Goal: Task Accomplishment & Management: Use online tool/utility

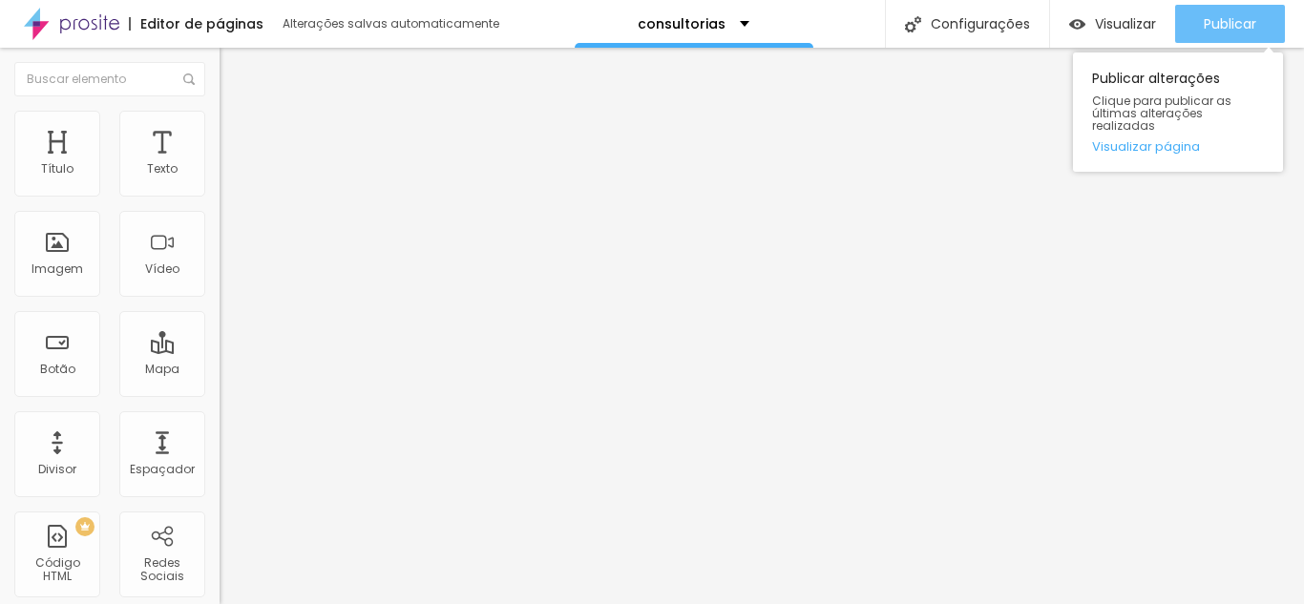
click at [1231, 35] on div "Publicar" at bounding box center [1230, 24] width 53 height 38
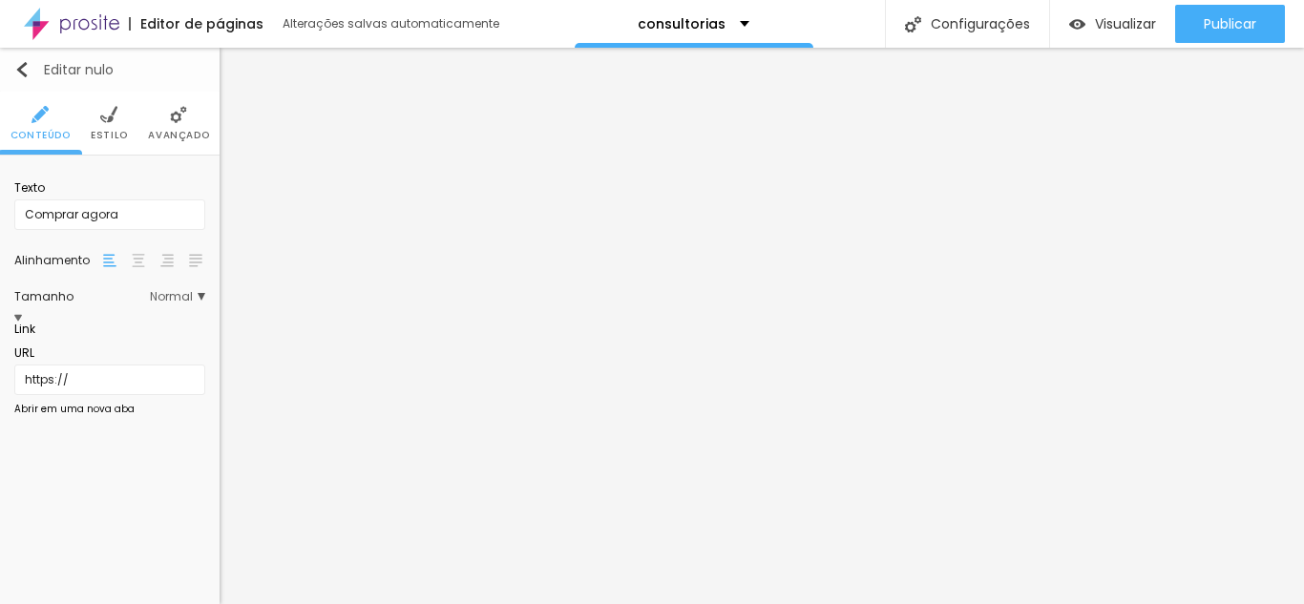
click at [21, 64] on img "button" at bounding box center [21, 69] width 15 height 15
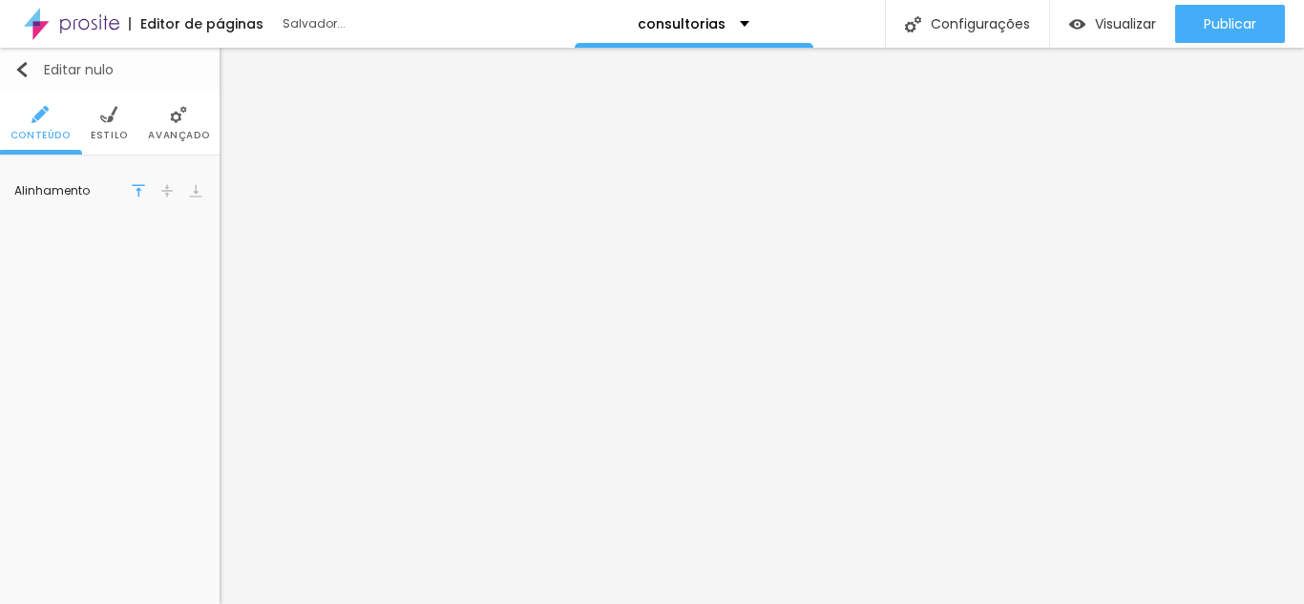
click at [28, 69] on img "button" at bounding box center [21, 69] width 15 height 15
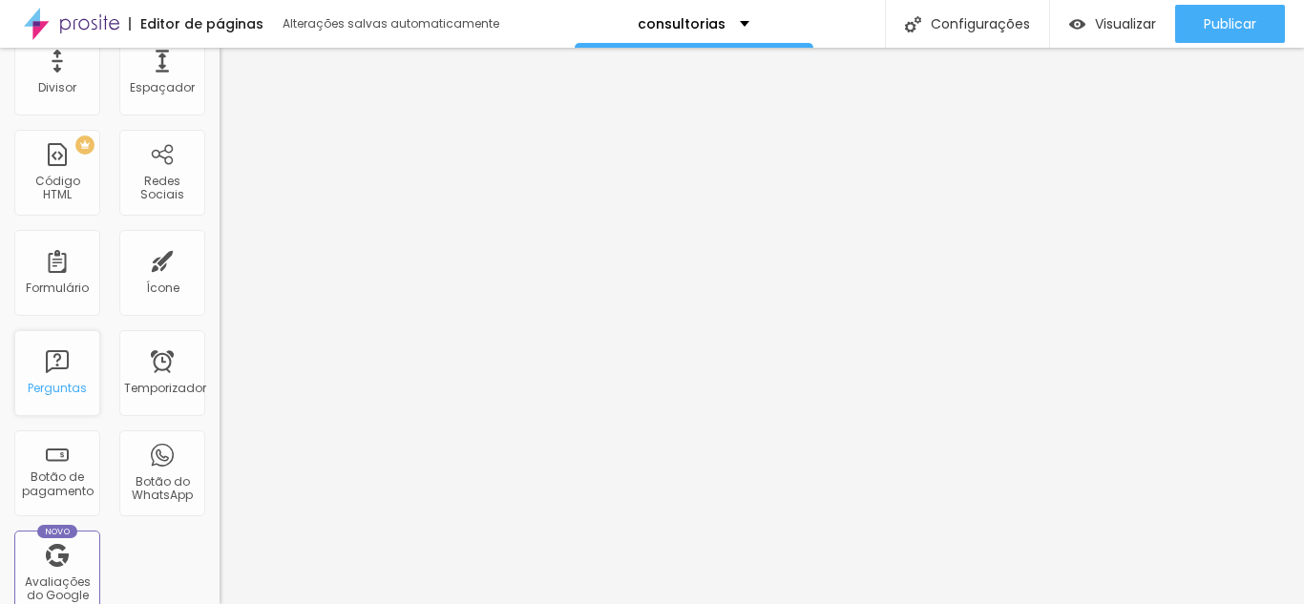
scroll to position [477, 0]
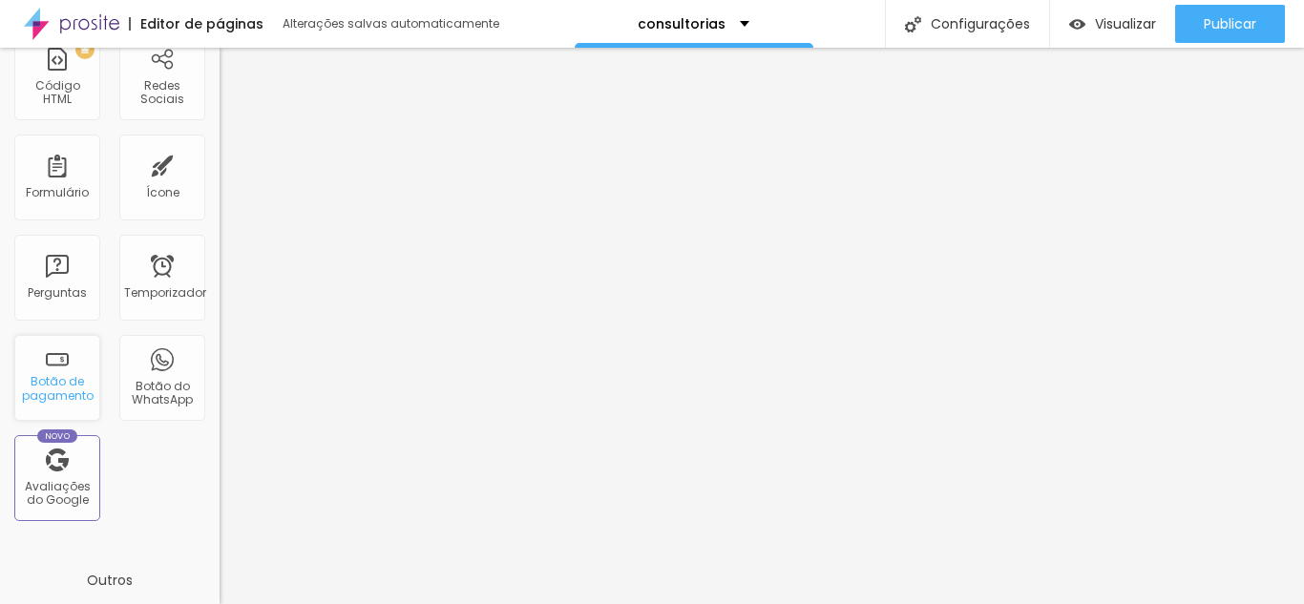
click at [49, 389] on font "Botão de pagamento" at bounding box center [58, 388] width 72 height 30
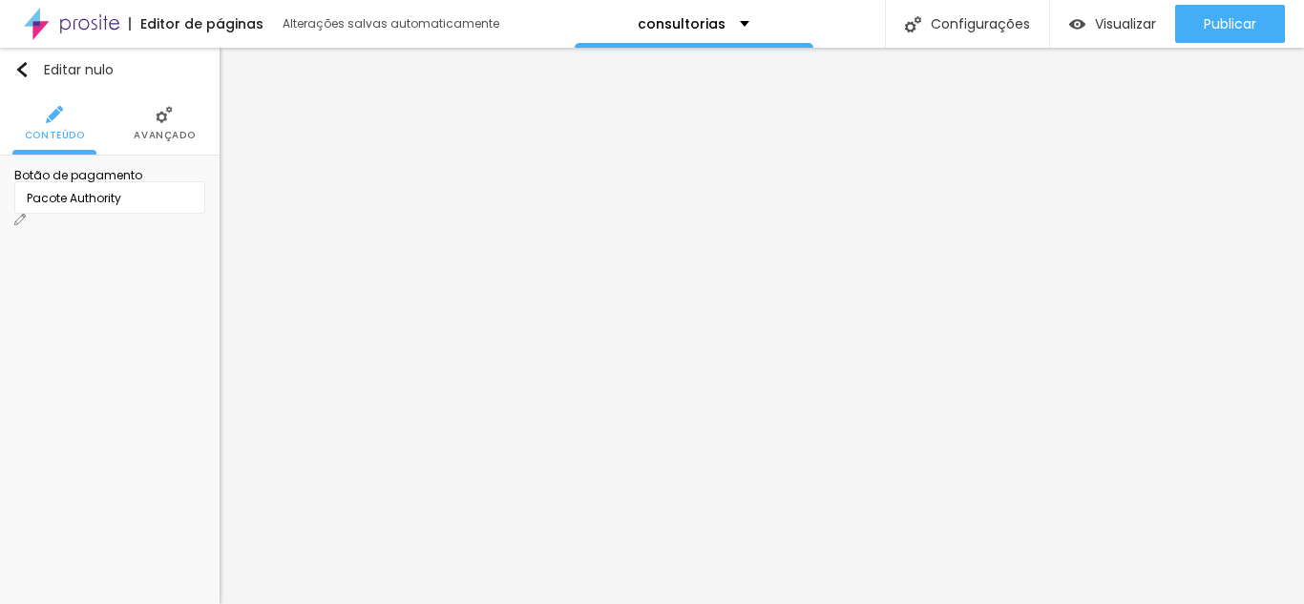
scroll to position [0, 0]
click at [187, 214] on div "Autoridade do Pacote" at bounding box center [109, 197] width 191 height 32
click at [184, 214] on div "Autoridade do Pacote" at bounding box center [109, 197] width 191 height 32
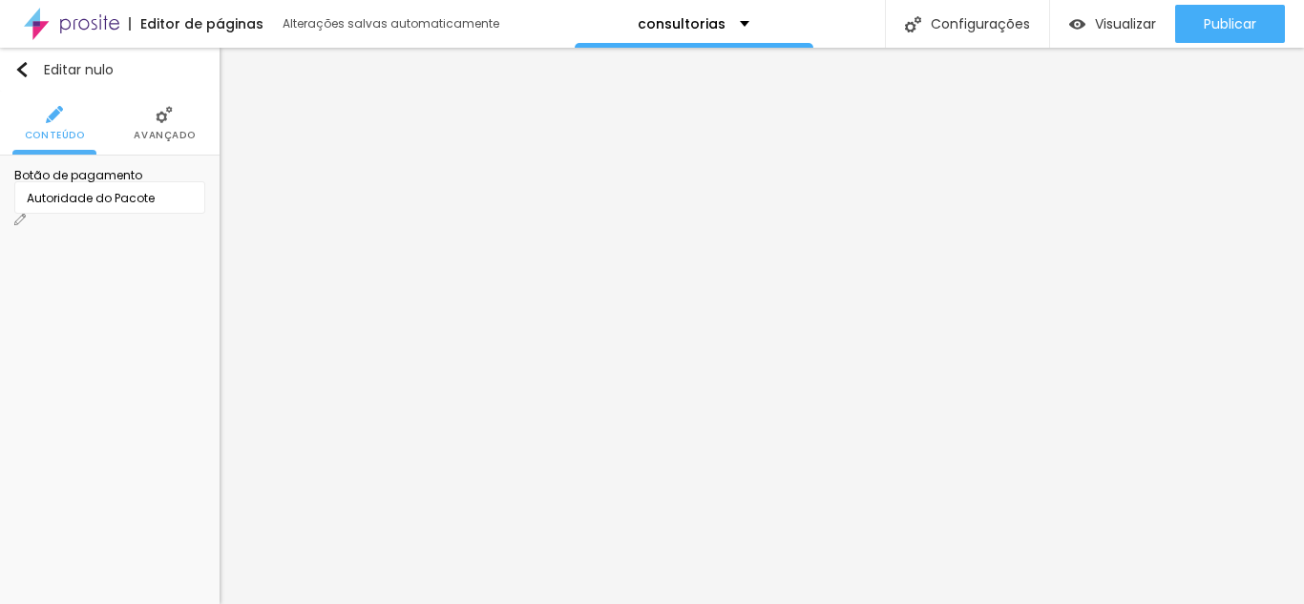
click at [81, 378] on div "Editar nulo Conteúdo Avançado Botão de pagamento Autoridade do Pacote" at bounding box center [110, 326] width 220 height 557
click at [150, 206] on font "Autoridade do Pacote" at bounding box center [91, 198] width 128 height 16
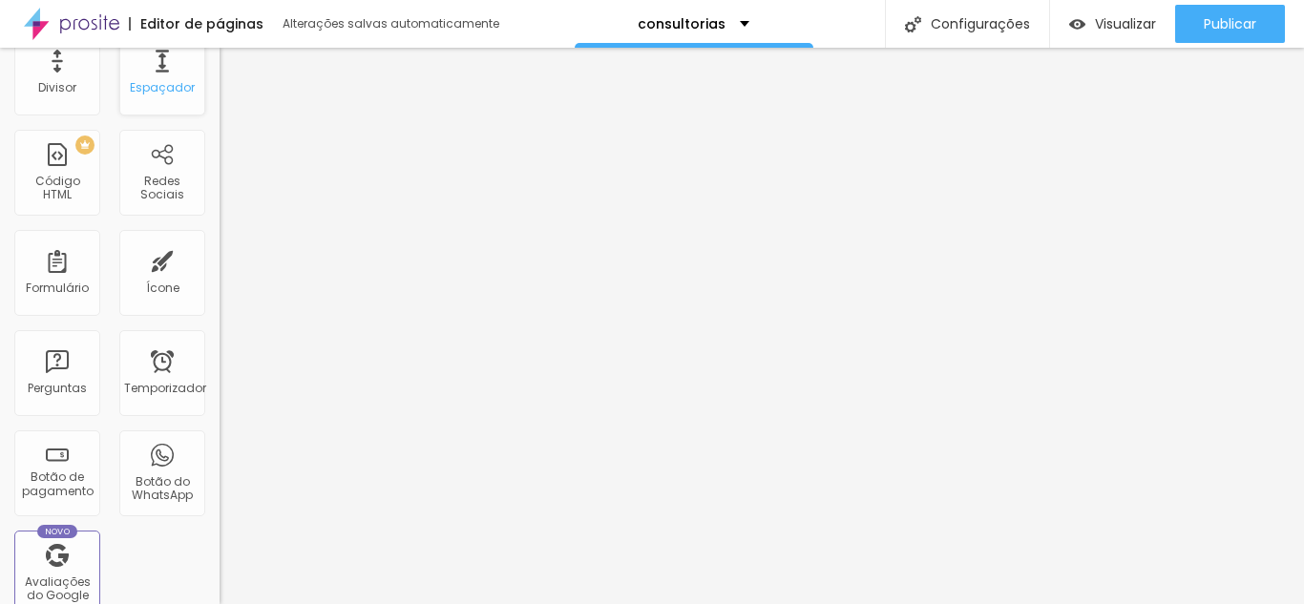
scroll to position [685, 0]
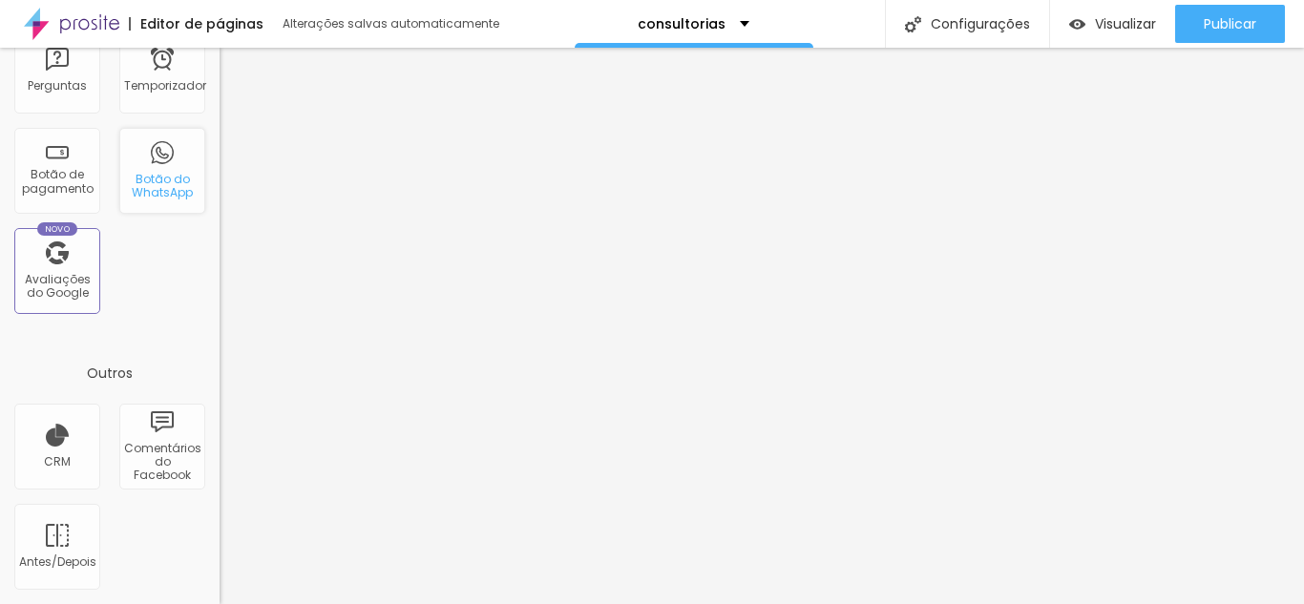
click at [149, 198] on font "Botão do WhatsApp" at bounding box center [162, 186] width 61 height 30
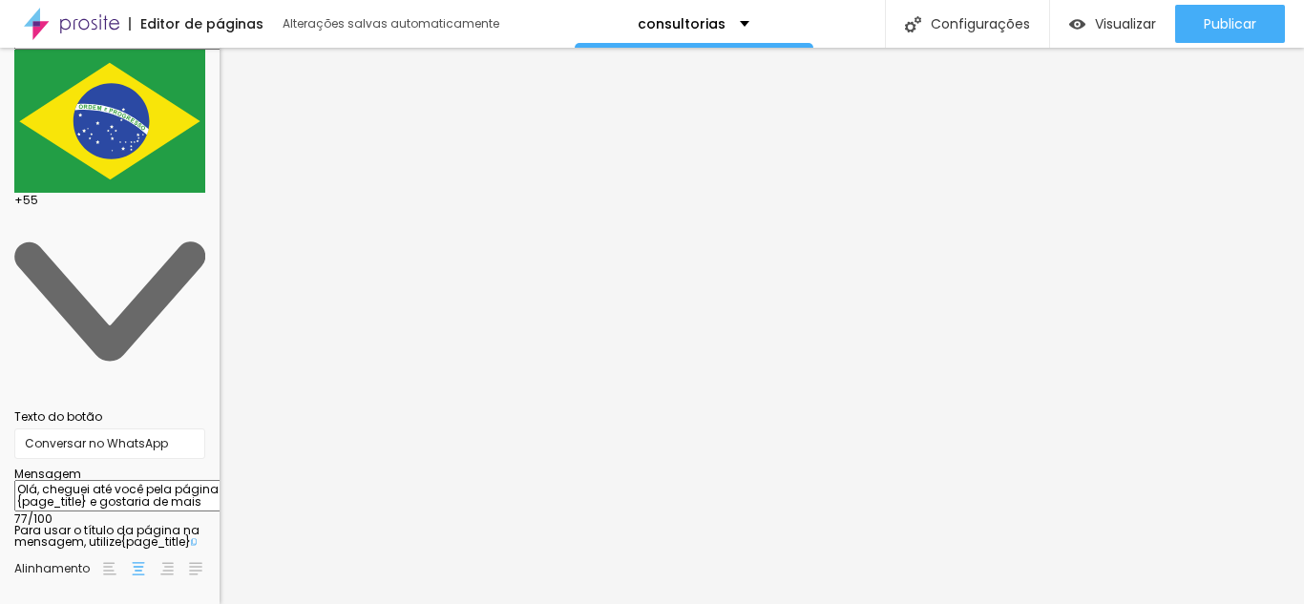
scroll to position [0, 0]
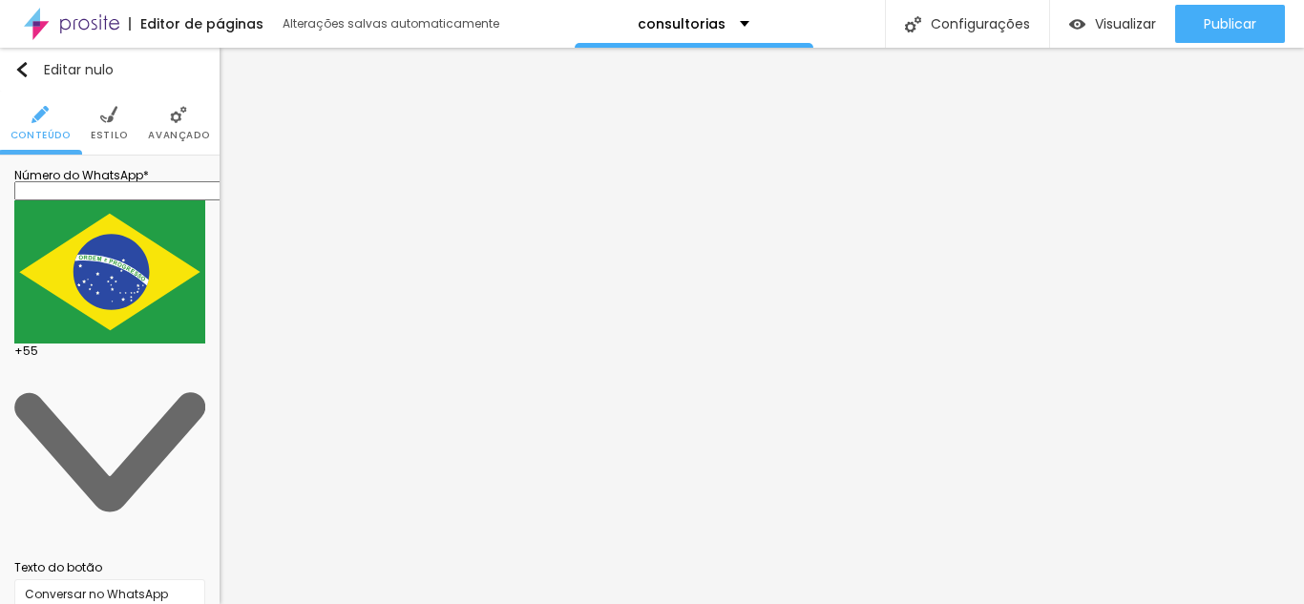
type textarea "Olá, cheguei até você pela página {page_title} e gostaria de mais informações s…"
drag, startPoint x: 168, startPoint y: 261, endPoint x: 135, endPoint y: 260, distance: 33.4
click at [135, 580] on input "Conversar no WhatsApp" at bounding box center [109, 595] width 191 height 31
drag, startPoint x: 101, startPoint y: 259, endPoint x: -41, endPoint y: 264, distance: 142.4
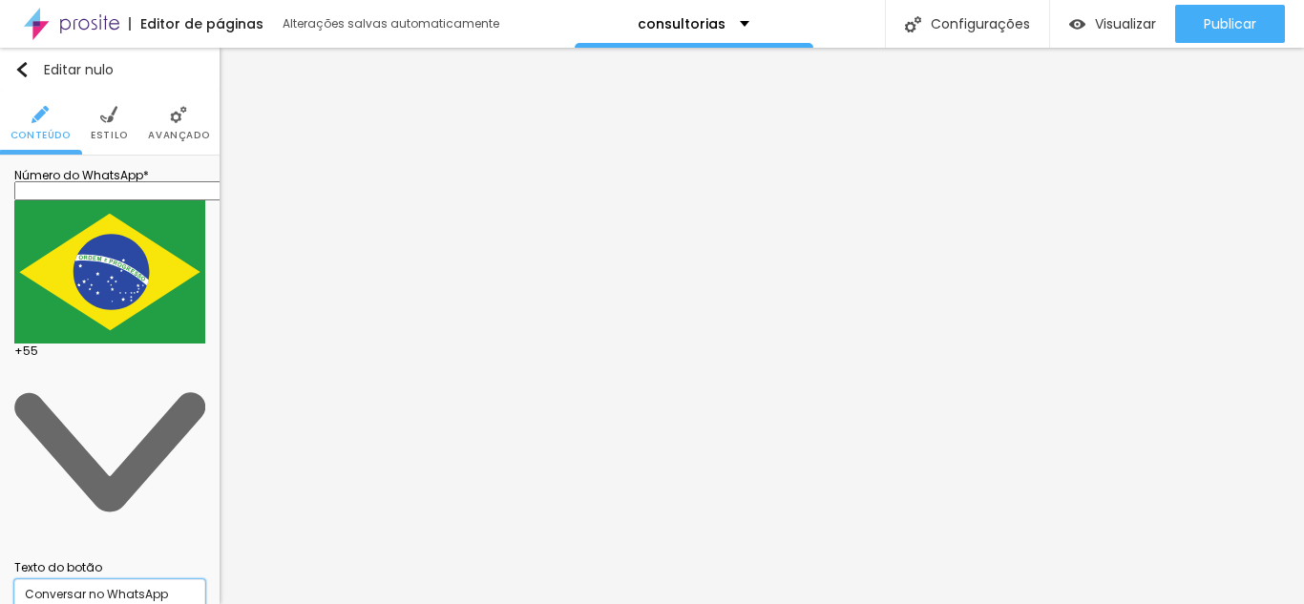
click at [0, 264] on html "Editor de páginas Alterações salvas automaticamente consultorias Configurações …" at bounding box center [652, 302] width 1304 height 604
type input "Chamar no WhatsApp"
click at [108, 201] on input "text" at bounding box center [128, 190] width 229 height 19
type input "[PHONE_NUMBER]"
click at [112, 118] on img at bounding box center [108, 114] width 17 height 17
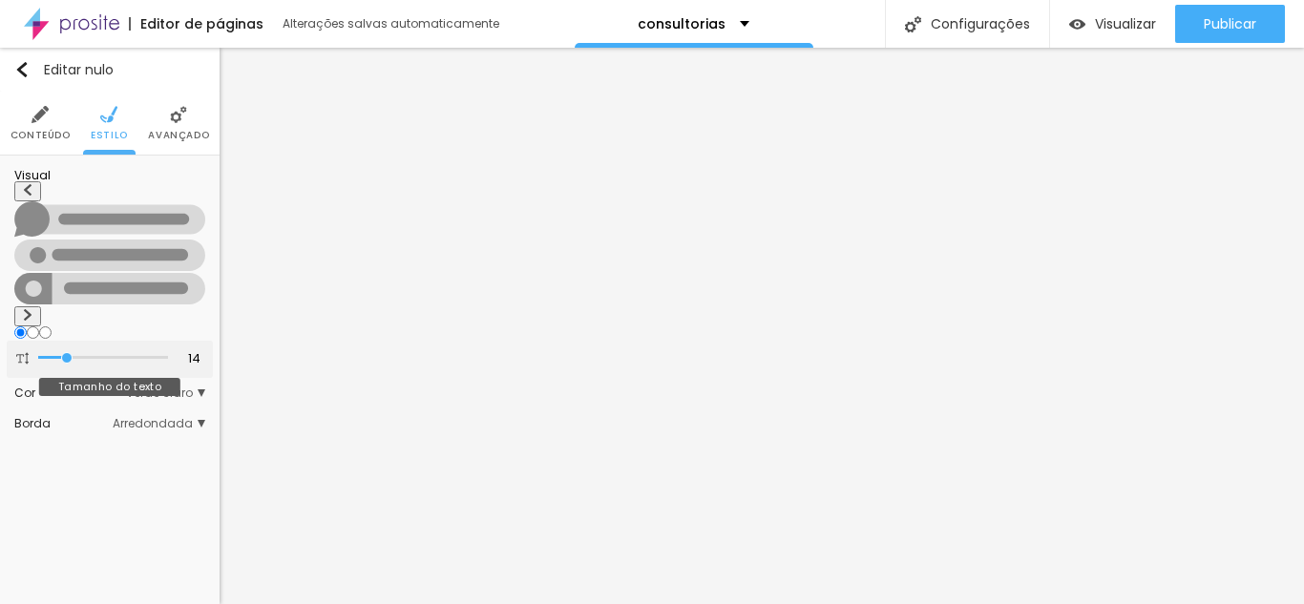
type input "15"
type input "16"
drag, startPoint x: 71, startPoint y: 285, endPoint x: 110, endPoint y: 288, distance: 39.3
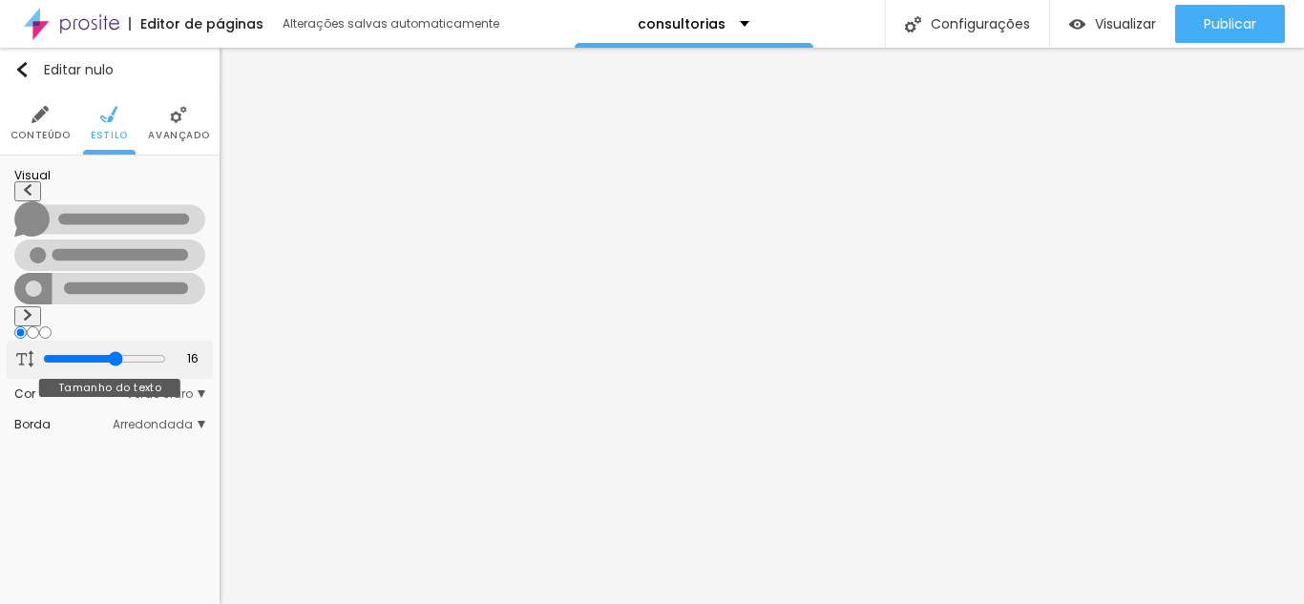
type input "16"
click at [110, 351] on input "range" at bounding box center [104, 358] width 123 height 15
click at [170, 119] on img at bounding box center [178, 114] width 17 height 17
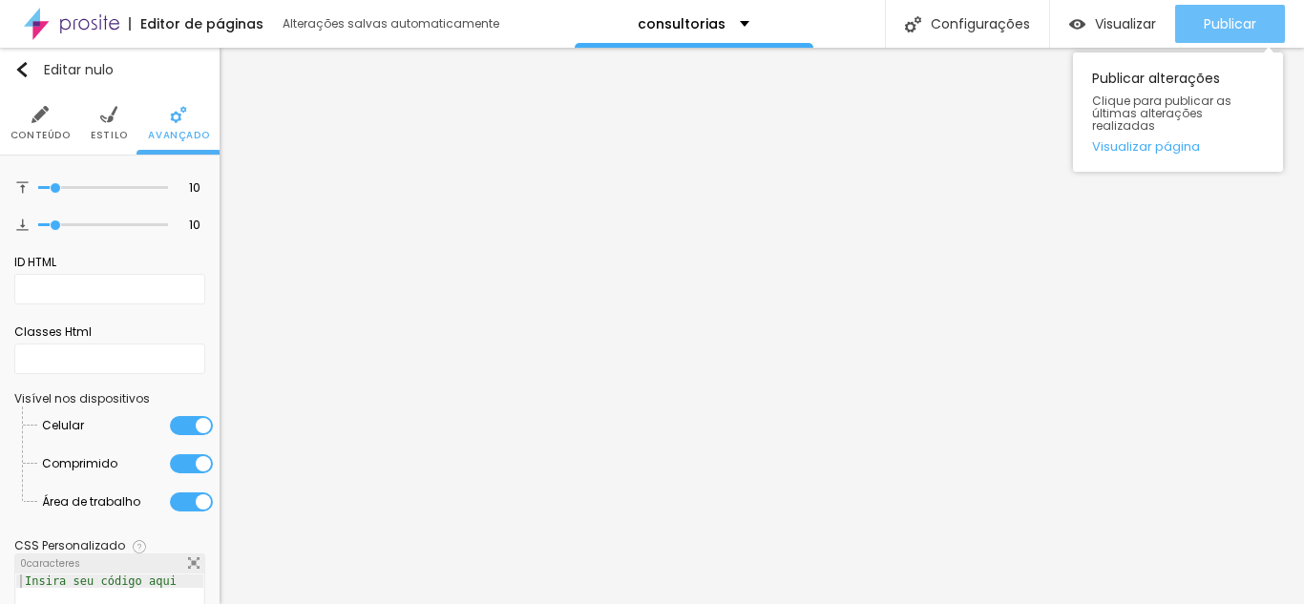
click at [1201, 27] on button "Publicar" at bounding box center [1230, 24] width 110 height 38
